Goal: Navigation & Orientation: Go to known website

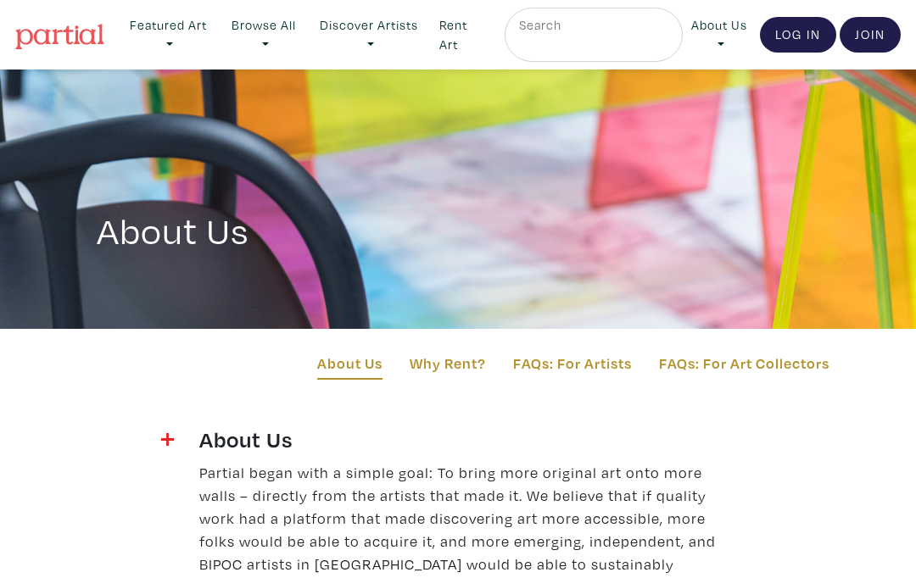
click at [779, 29] on link "Log In" at bounding box center [798, 35] width 76 height 36
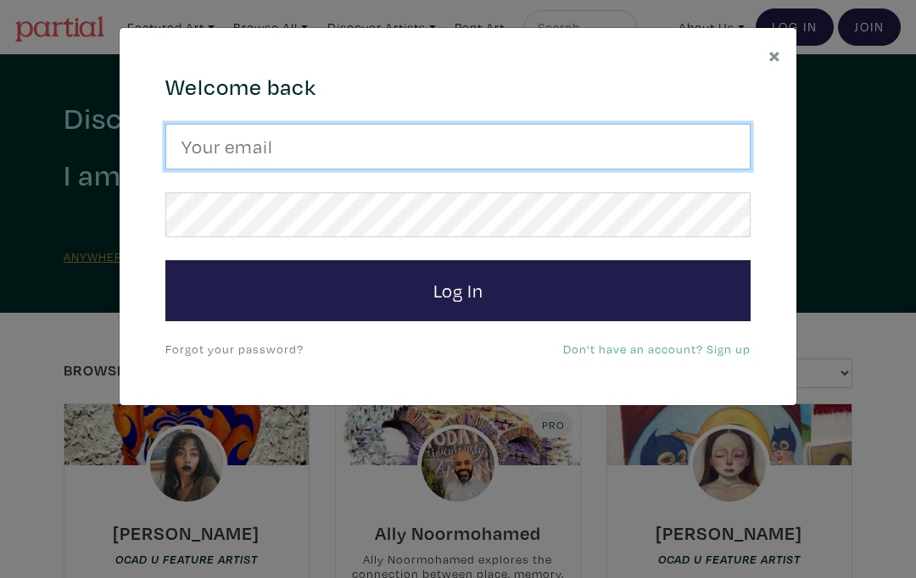
click at [475, 144] on input "email" at bounding box center [457, 147] width 585 height 46
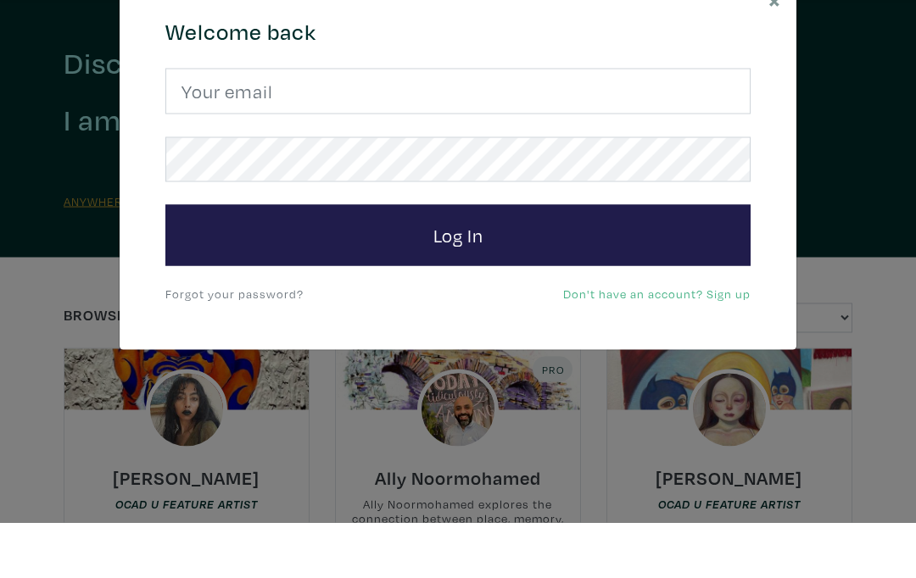
scroll to position [56, 0]
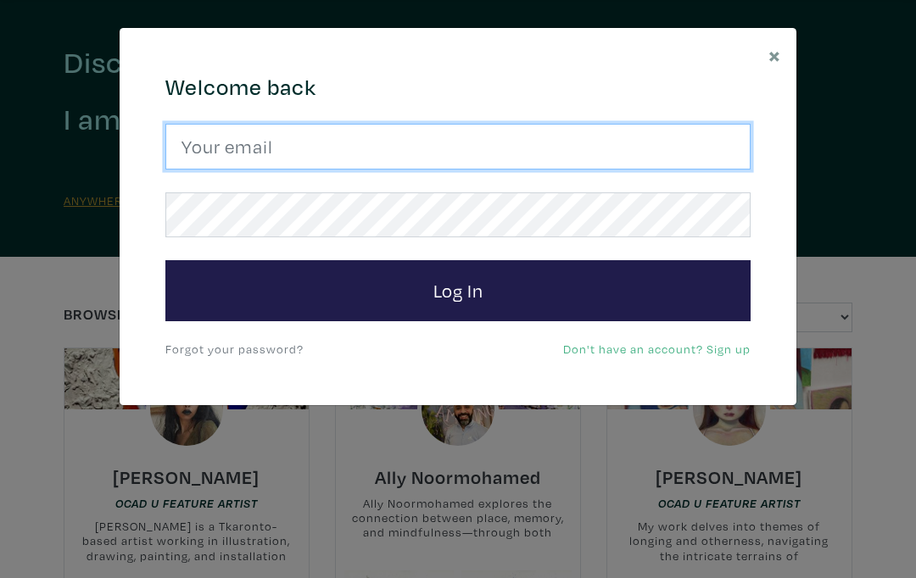
type input "kphillipscurran@gmail.com"
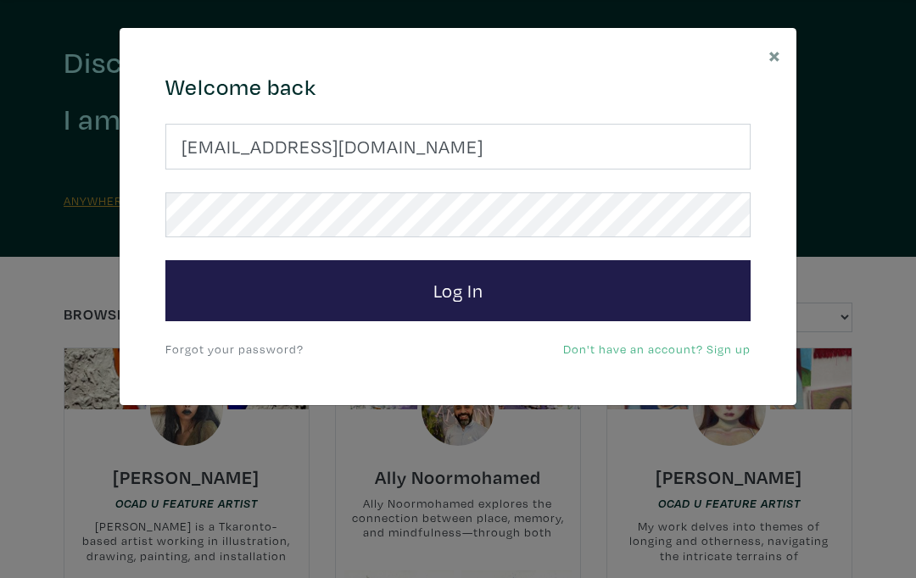
click at [551, 296] on button "Log In" at bounding box center [457, 290] width 585 height 61
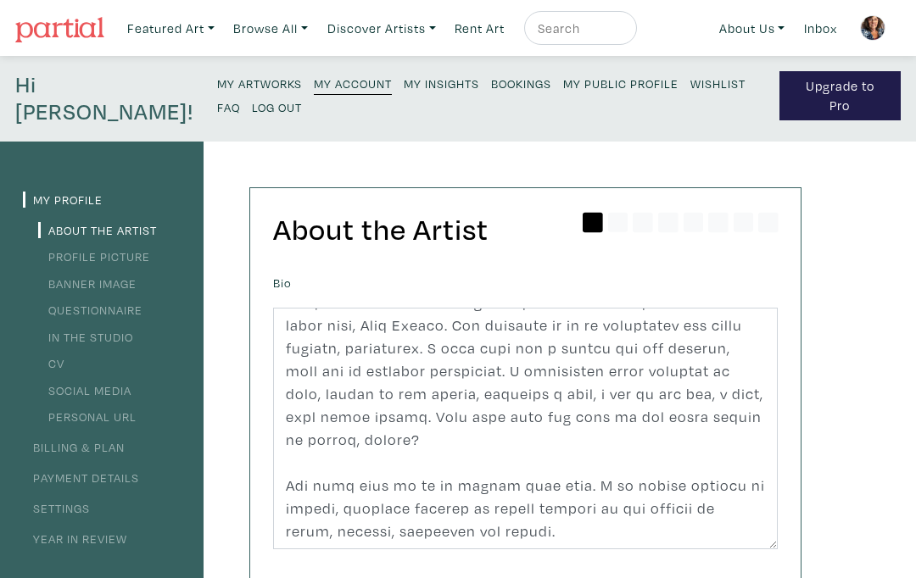
scroll to position [412, 0]
click at [73, 250] on link "Profile Picture" at bounding box center [94, 256] width 112 height 16
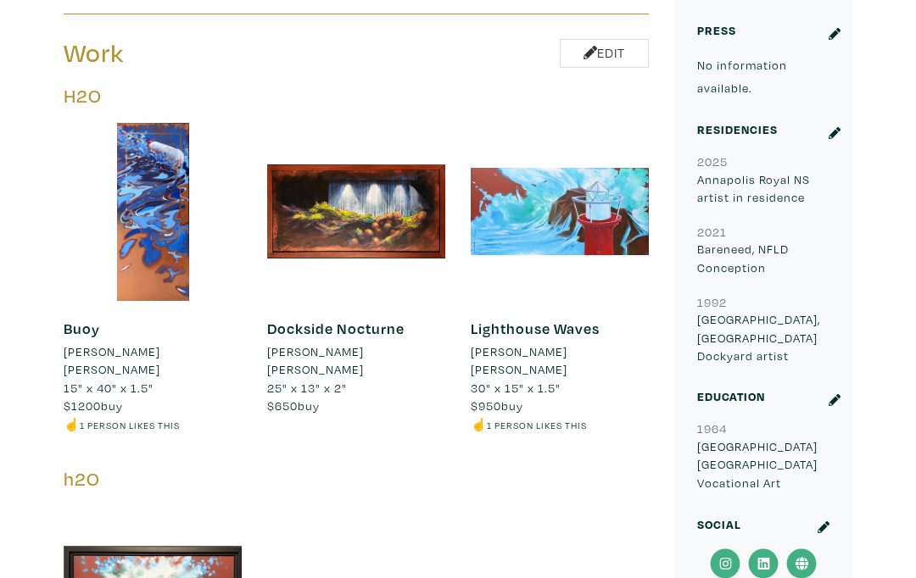
scroll to position [1016, 0]
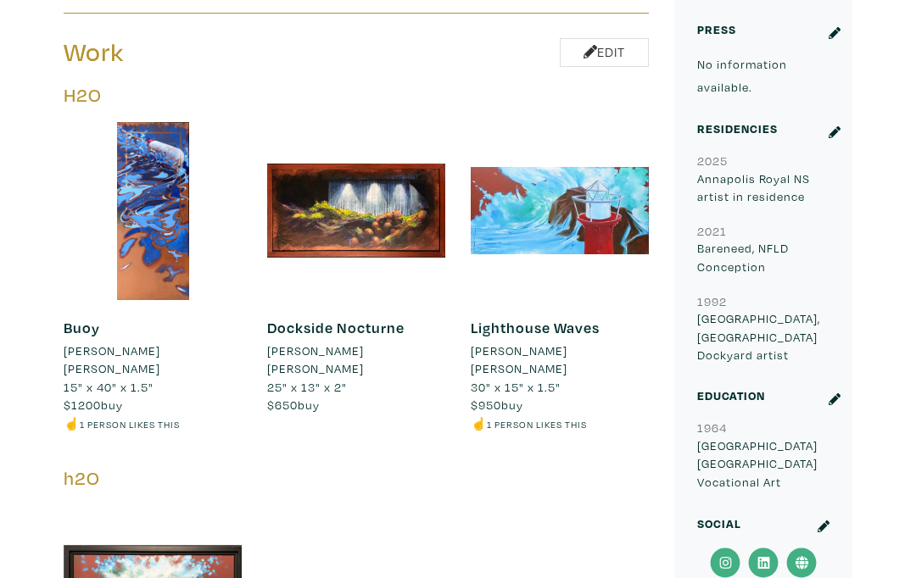
click at [172, 204] on div at bounding box center [153, 211] width 178 height 178
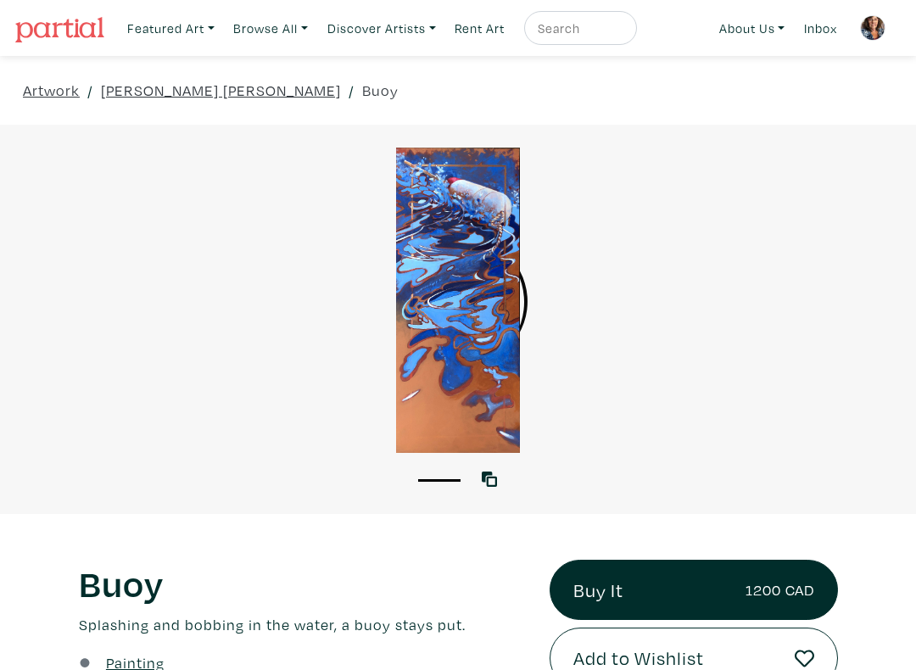
click at [184, 91] on link "[PERSON_NAME] [PERSON_NAME]" at bounding box center [221, 90] width 240 height 23
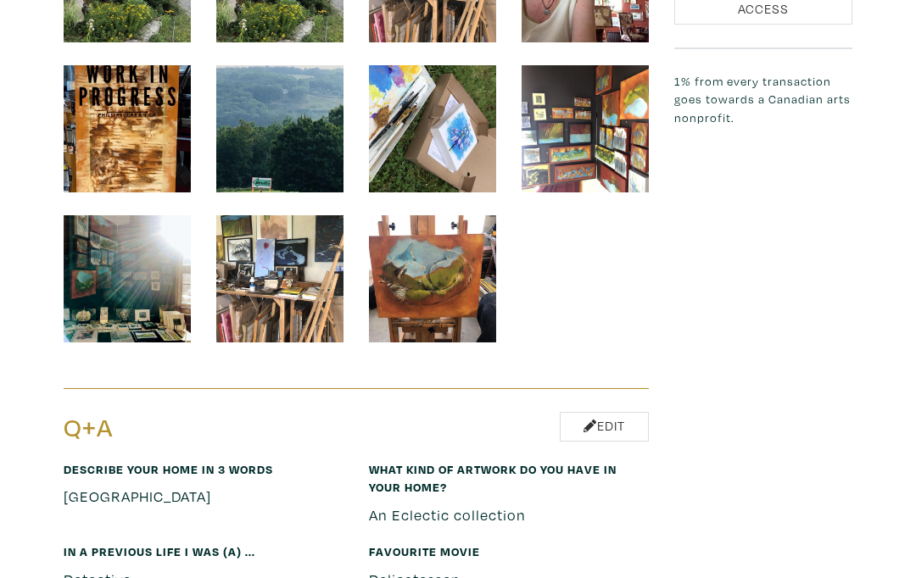
scroll to position [2393, 0]
